Goal: Information Seeking & Learning: Learn about a topic

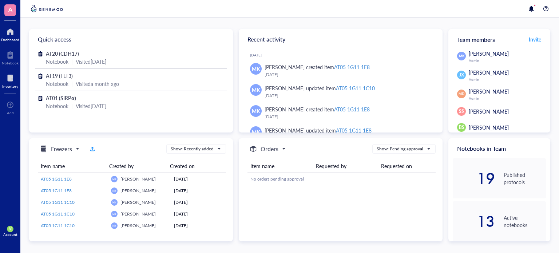
click at [8, 79] on div at bounding box center [10, 78] width 16 height 12
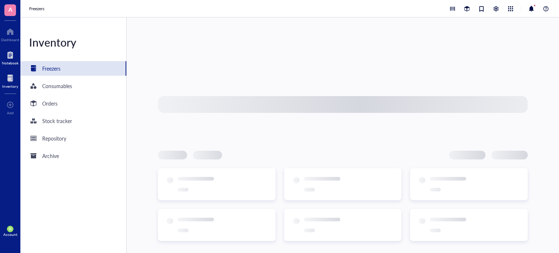
click at [4, 61] on div "Notebook" at bounding box center [10, 63] width 17 height 4
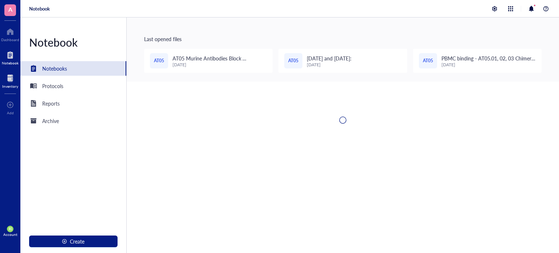
click at [13, 81] on div at bounding box center [10, 78] width 16 height 12
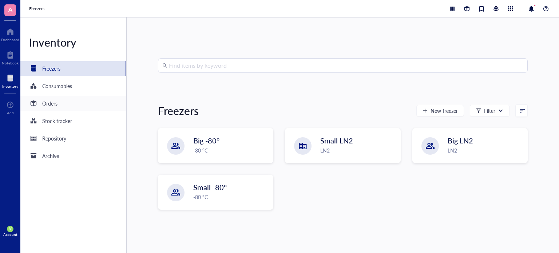
click at [63, 107] on div "Orders" at bounding box center [73, 103] width 106 height 15
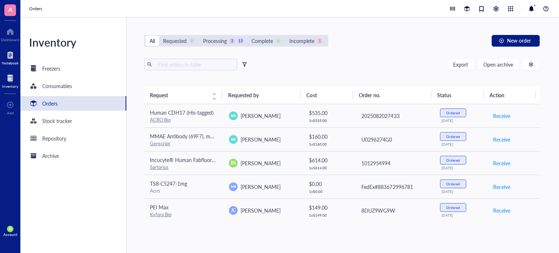
click at [9, 54] on div at bounding box center [10, 55] width 17 height 12
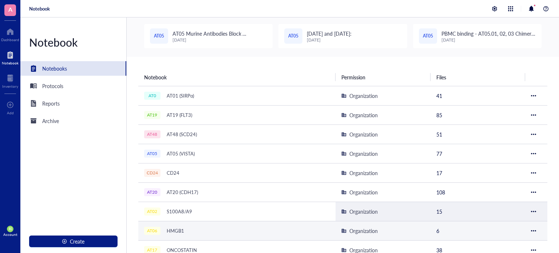
scroll to position [73, 0]
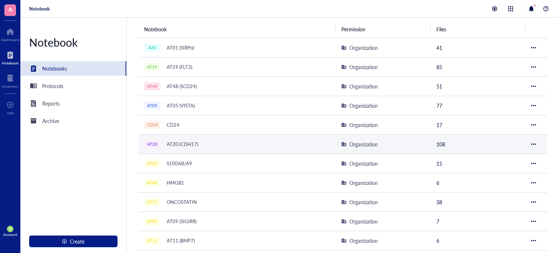
click at [168, 143] on div "AT20 (CDH17)" at bounding box center [183, 144] width 38 height 10
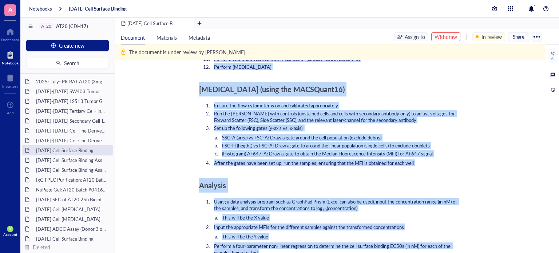
scroll to position [1029, 0]
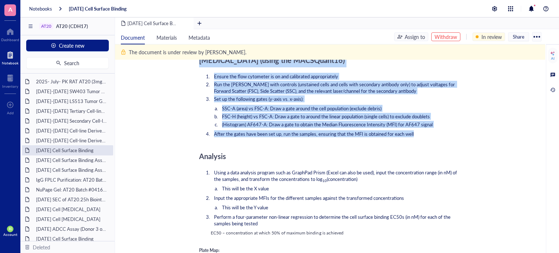
drag, startPoint x: 200, startPoint y: 78, endPoint x: 430, endPoint y: 123, distance: 234.2
copy div "Lore Ipsumdolors Amet con adipisc ElIT-6 seddo EIUS 5167 + 17% TEM (I99) Utla e…"
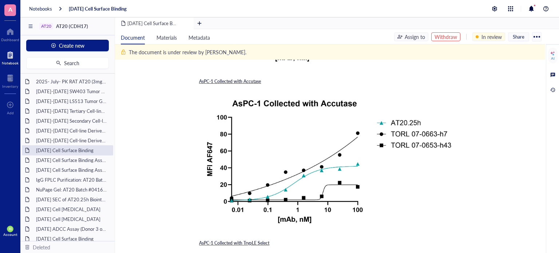
scroll to position [0, 0]
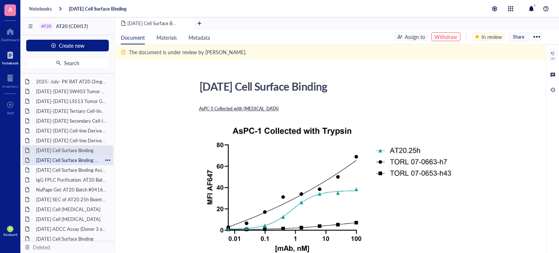
click at [80, 160] on div "[DATE] Cell Surface Binding Assay" at bounding box center [68, 160] width 70 height 10
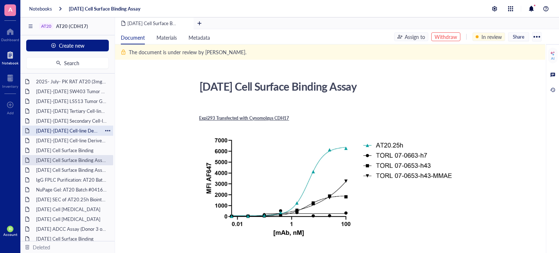
click at [64, 133] on div "[DATE]-[DATE] Cell-line Derived Xenograft (CDX) Model AsPC-1" at bounding box center [68, 131] width 70 height 10
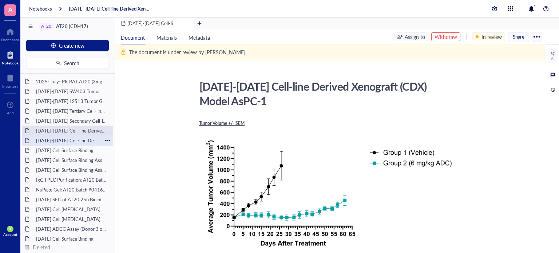
click at [62, 142] on div "[DATE]-[DATE] Cell-line Derived Xenograft (CDX) Model SNU-16" at bounding box center [68, 141] width 70 height 10
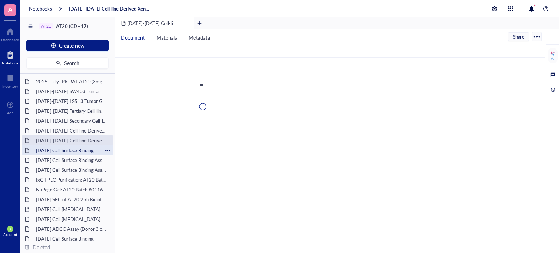
click at [63, 150] on div "[DATE] Cell Surface Binding" at bounding box center [68, 150] width 70 height 10
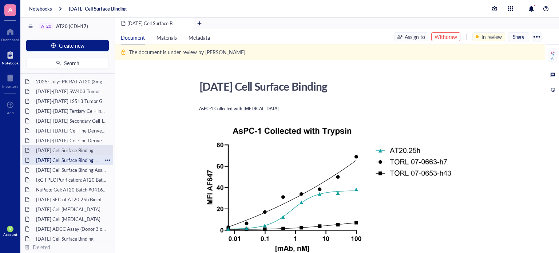
click at [64, 158] on div "[DATE] Cell Surface Binding Assay" at bounding box center [68, 160] width 70 height 10
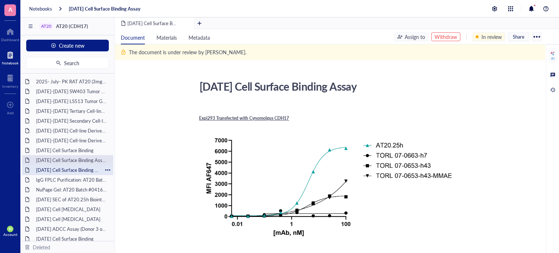
click at [65, 170] on div "[DATE] Cell Surface Binding Assay" at bounding box center [68, 170] width 70 height 10
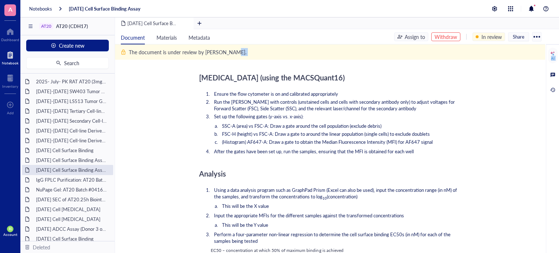
scroll to position [982, 0]
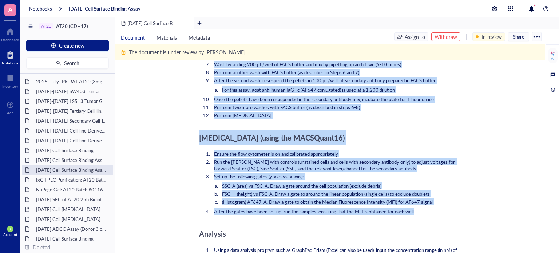
drag, startPoint x: 200, startPoint y: 126, endPoint x: 438, endPoint y: 209, distance: 252.3
copy div "Lore Ipsumdolors Amet con adipisc ElIT-4, SED-83, DO324 eiu TEMP5 incid utlab E…"
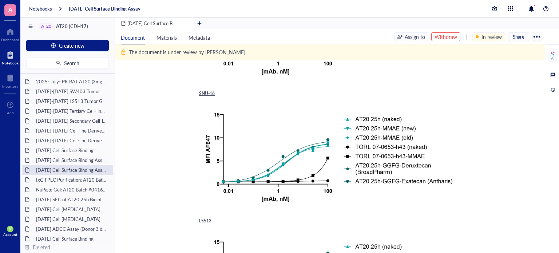
scroll to position [144, 0]
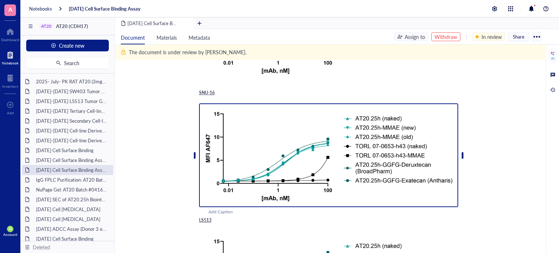
click at [371, 117] on img at bounding box center [328, 155] width 259 height 104
